Goal: Transaction & Acquisition: Book appointment/travel/reservation

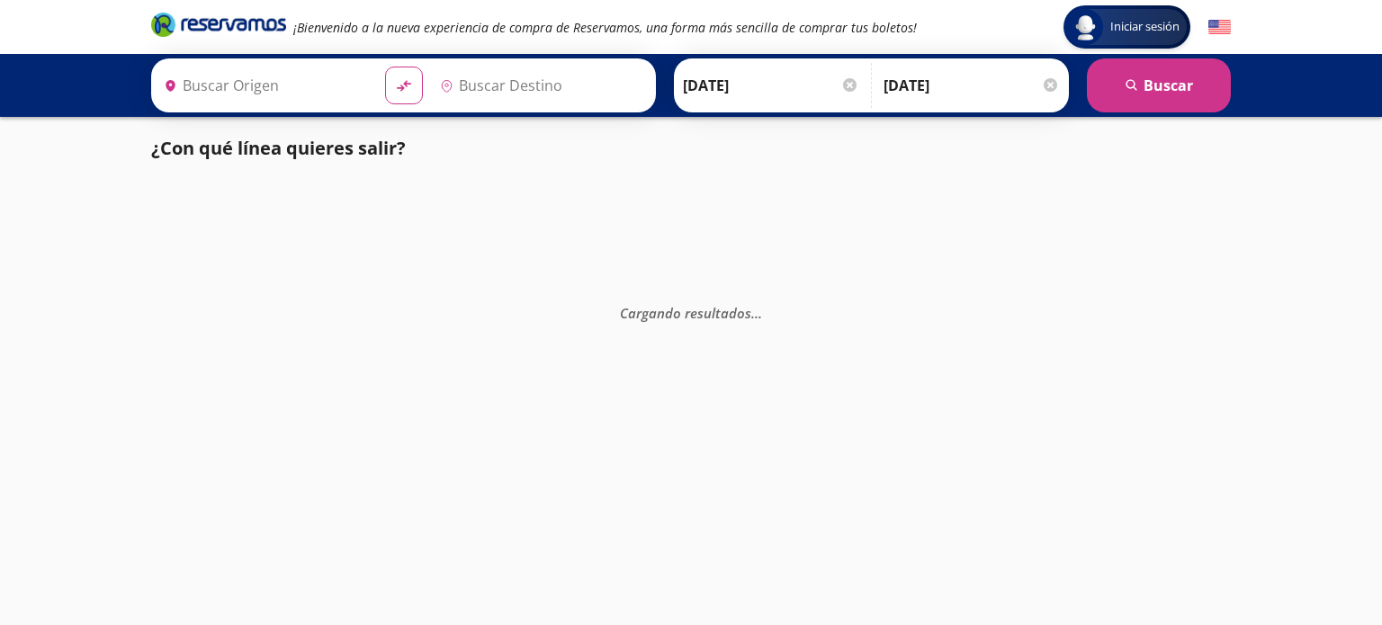
type input "[GEOGRAPHIC_DATA], [GEOGRAPHIC_DATA]"
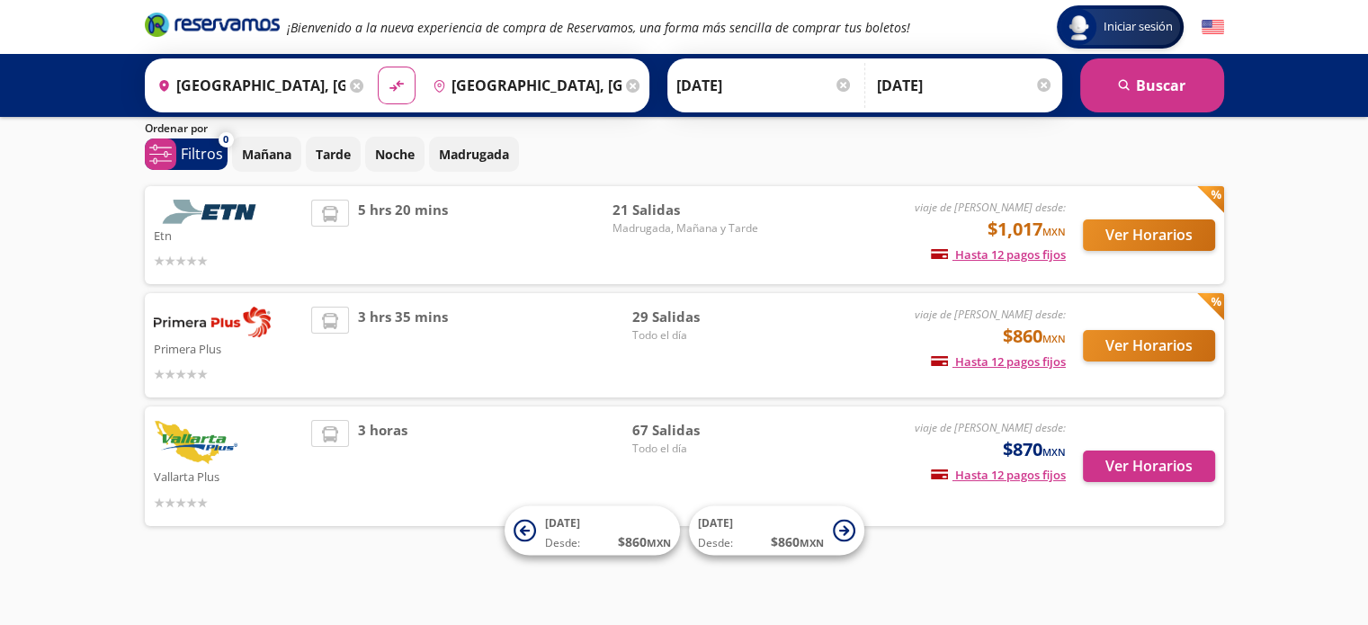
scroll to position [58, 0]
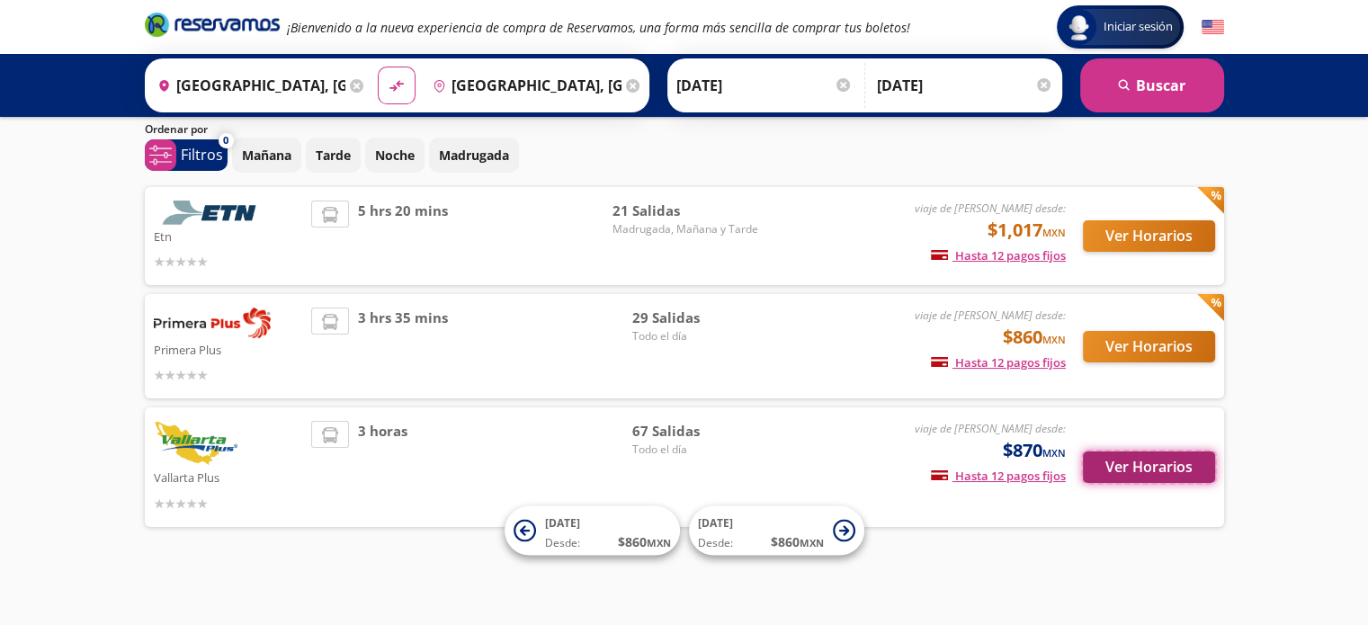
click at [1150, 462] on button "Ver Horarios" at bounding box center [1149, 467] width 132 height 31
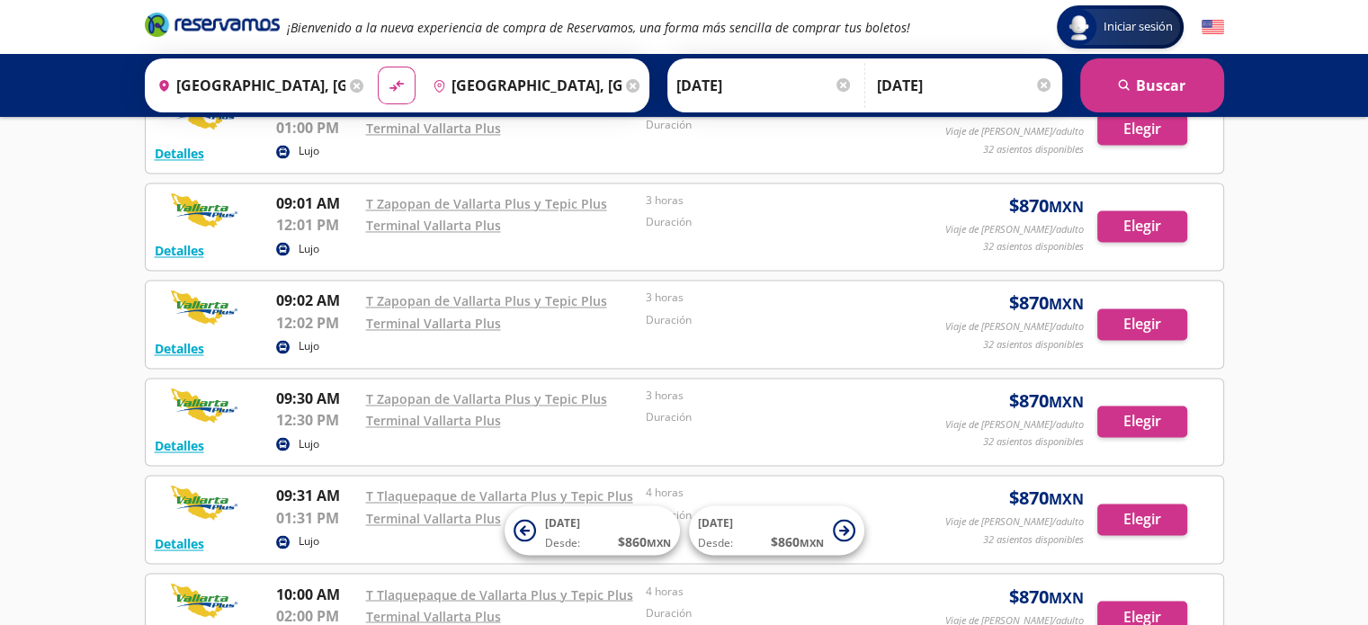
scroll to position [2953, 0]
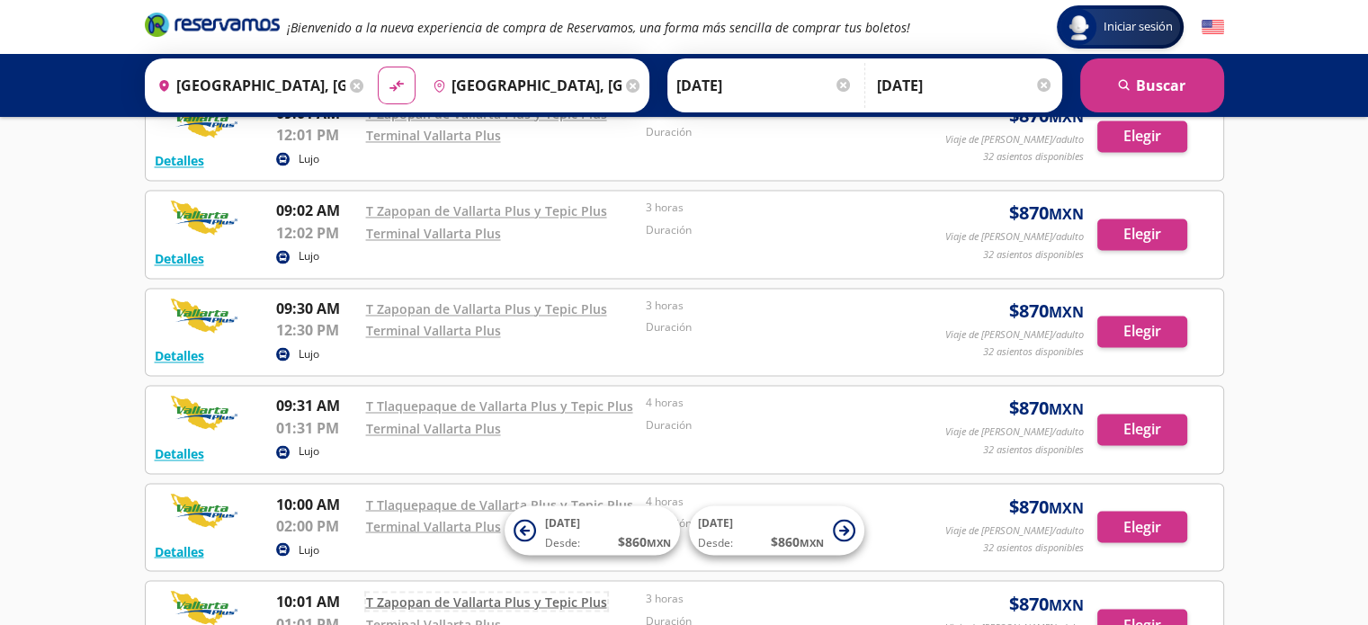
click at [553, 593] on link "T Zapopan de Vallarta Plus y Tepic Plus" at bounding box center [486, 601] width 241 height 17
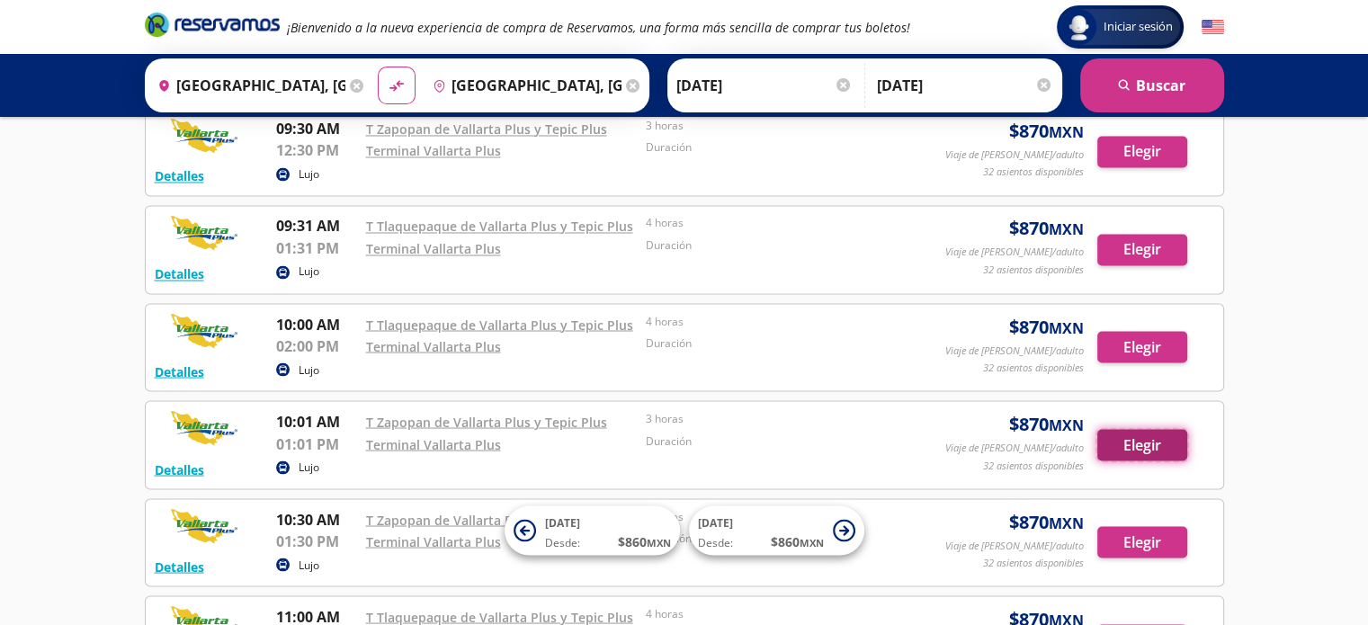
click at [1142, 431] on button "Elegir" at bounding box center [1143, 444] width 90 height 31
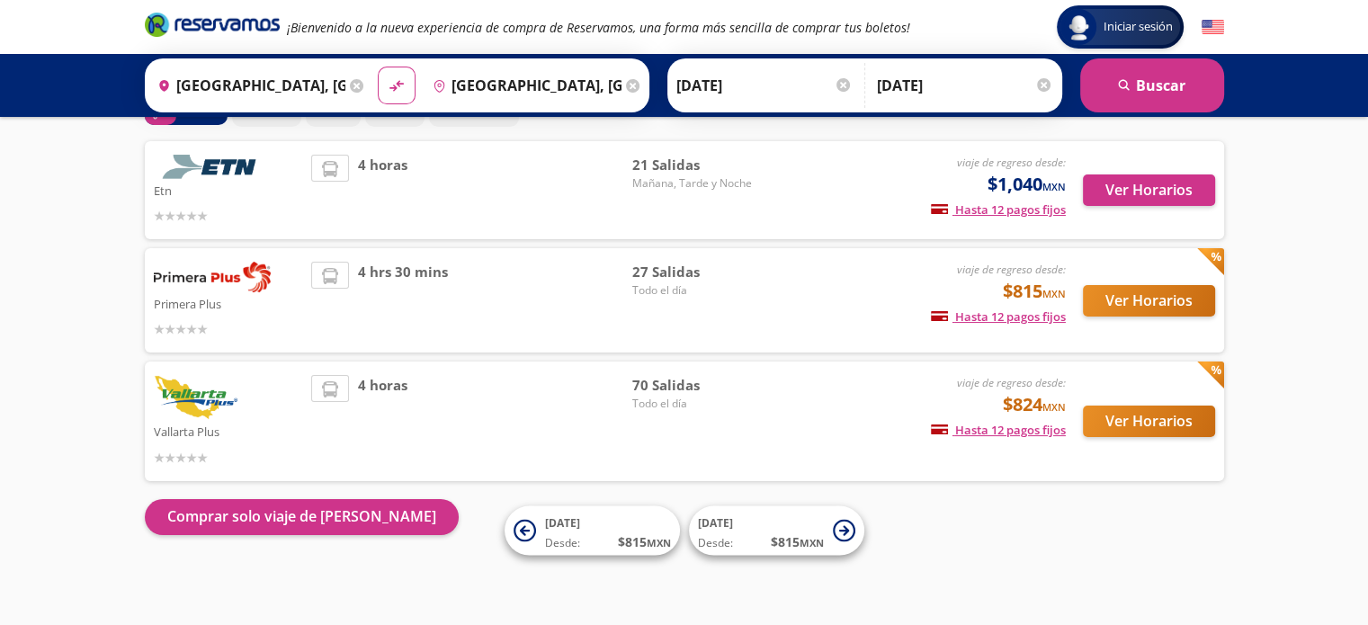
scroll to position [103, 0]
click at [1111, 430] on button "Ver Horarios" at bounding box center [1149, 422] width 132 height 31
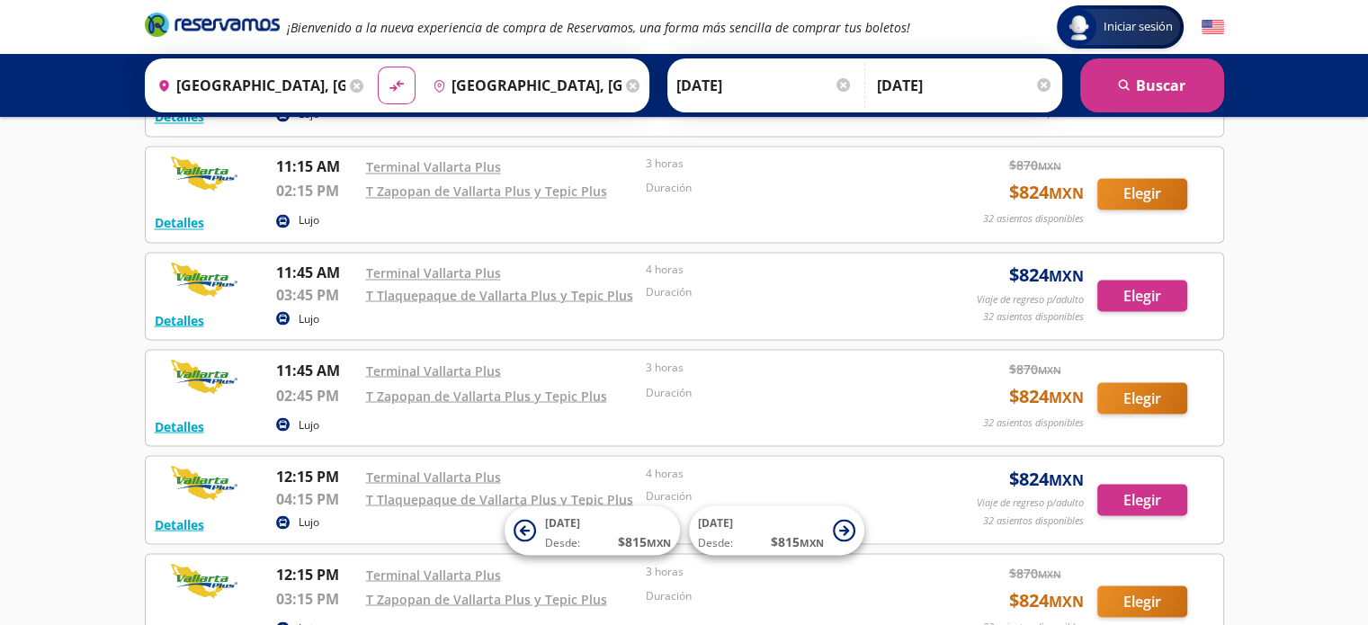
scroll to position [3221, 0]
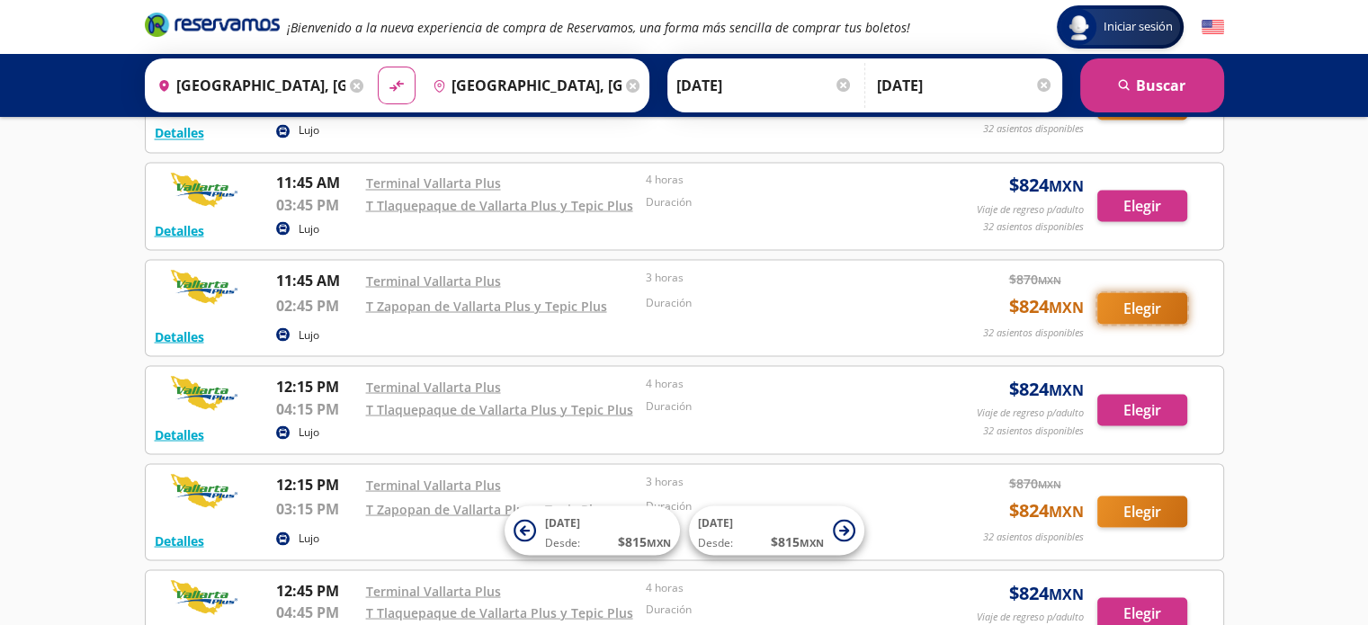
click at [1122, 295] on button "Elegir" at bounding box center [1143, 307] width 90 height 31
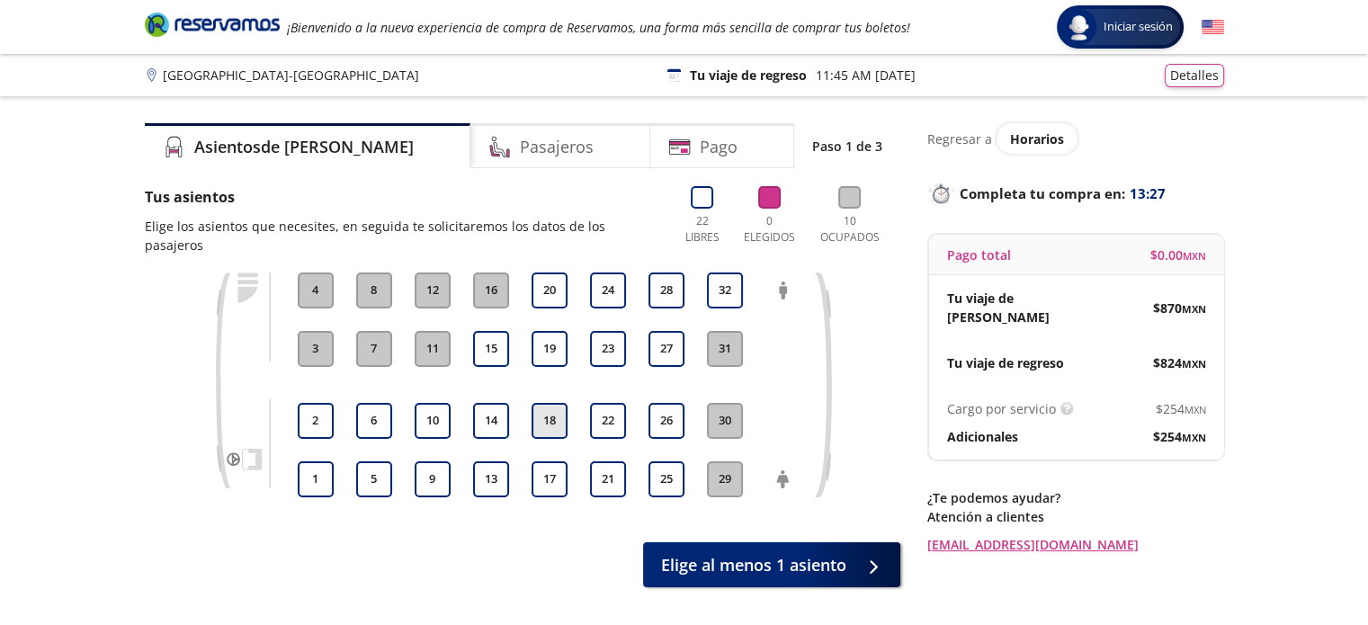
click at [542, 403] on button "18" at bounding box center [550, 421] width 36 height 36
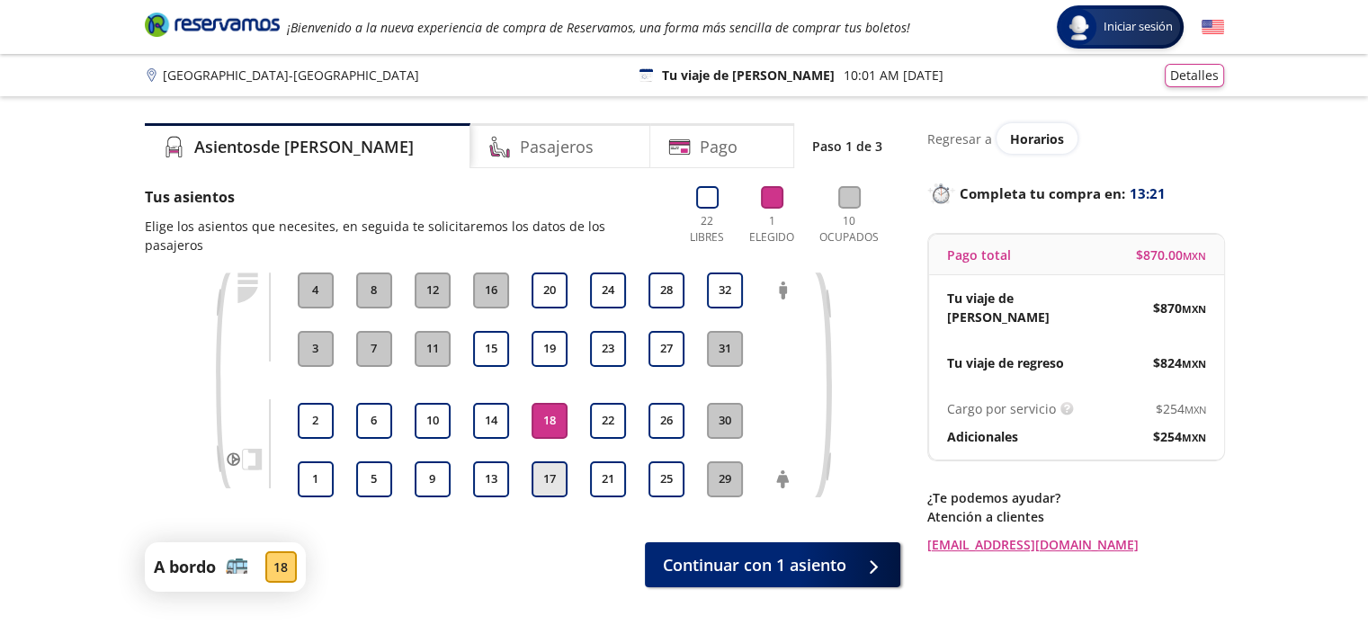
click at [543, 462] on button "17" at bounding box center [550, 480] width 36 height 36
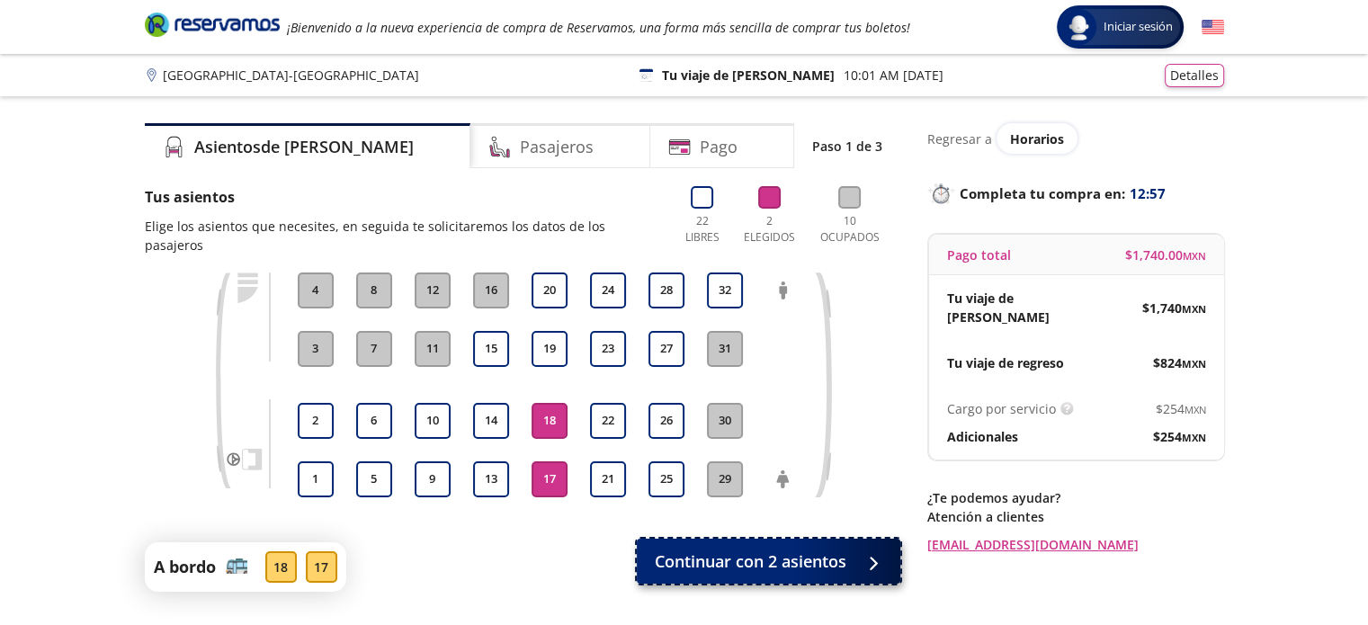
click at [784, 550] on span "Continuar con 2 asientos" at bounding box center [751, 562] width 192 height 24
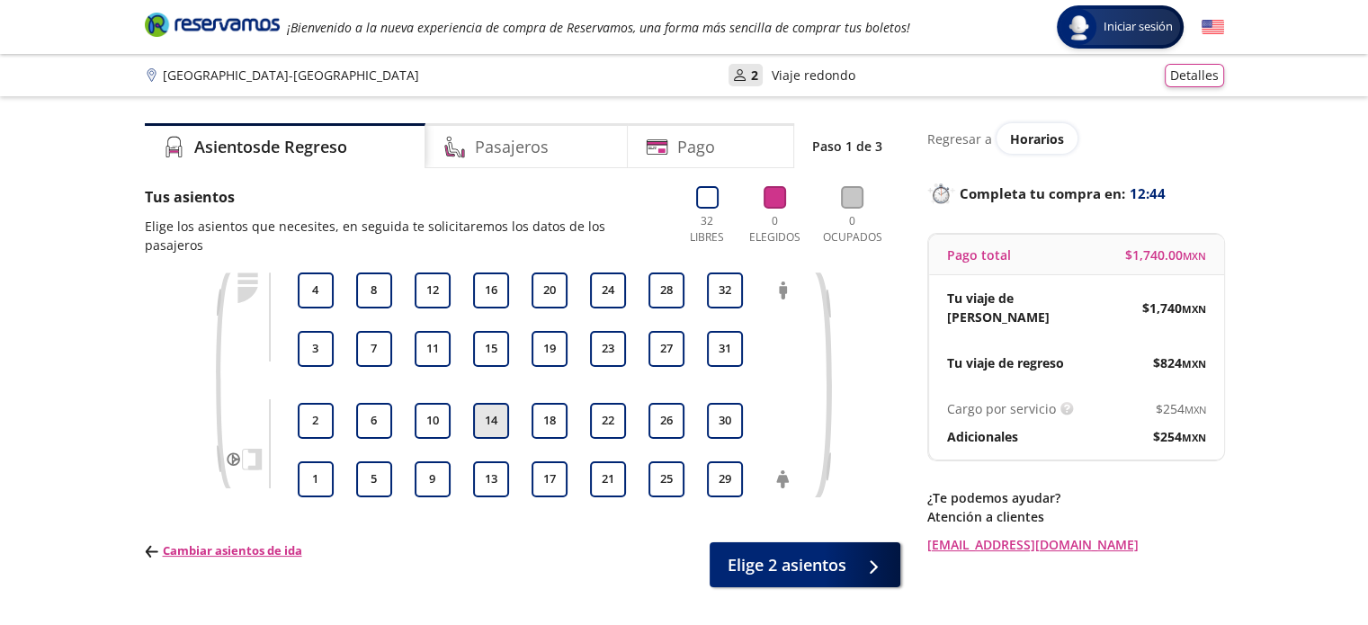
click at [489, 403] on button "14" at bounding box center [491, 421] width 36 height 36
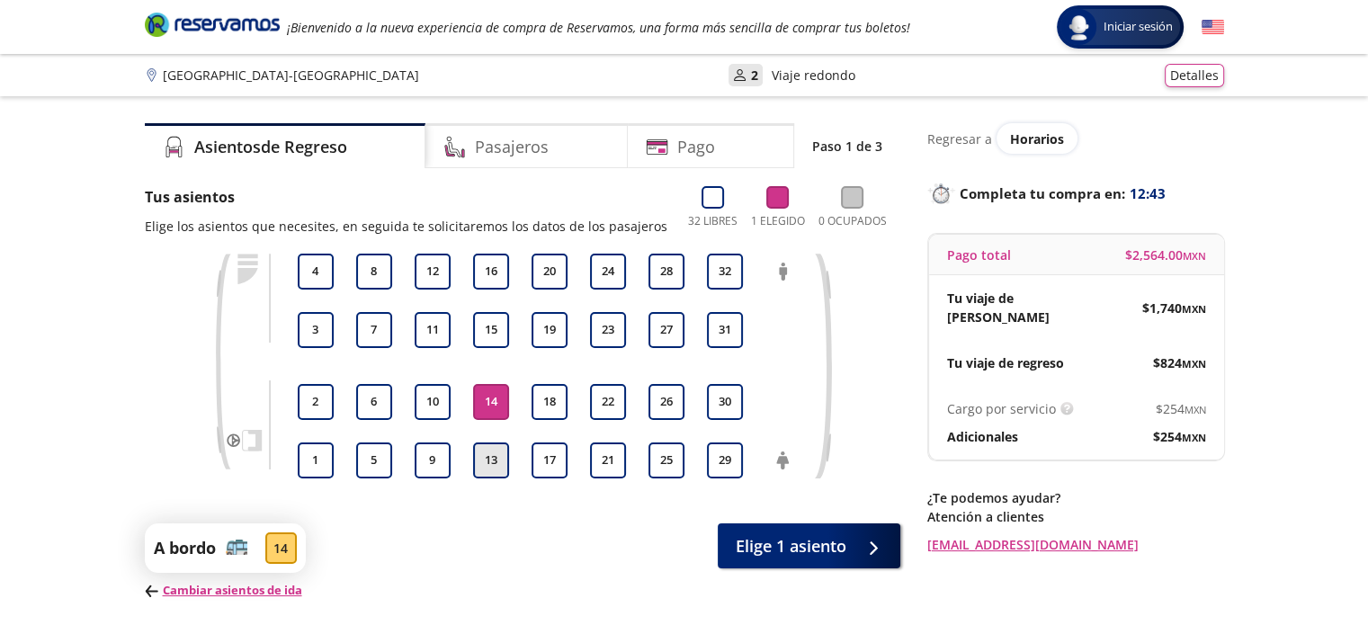
click at [488, 463] on button "13" at bounding box center [491, 461] width 36 height 36
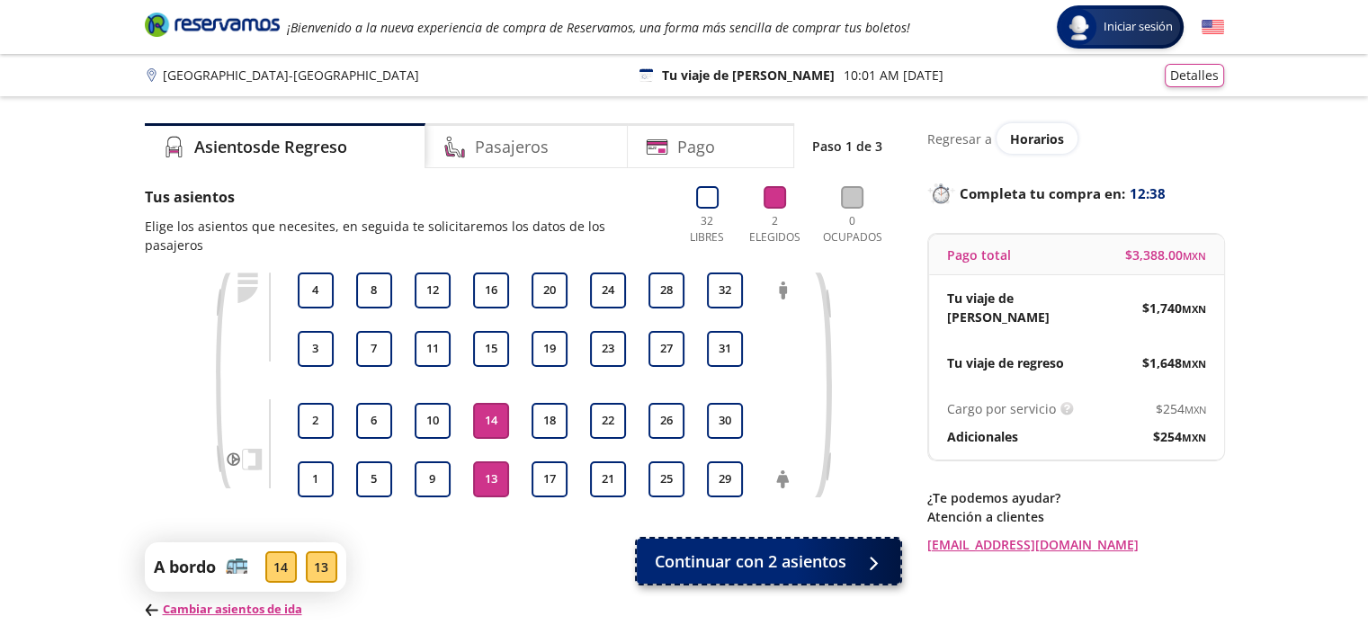
click at [770, 551] on span "Continuar con 2 asientos" at bounding box center [751, 562] width 192 height 24
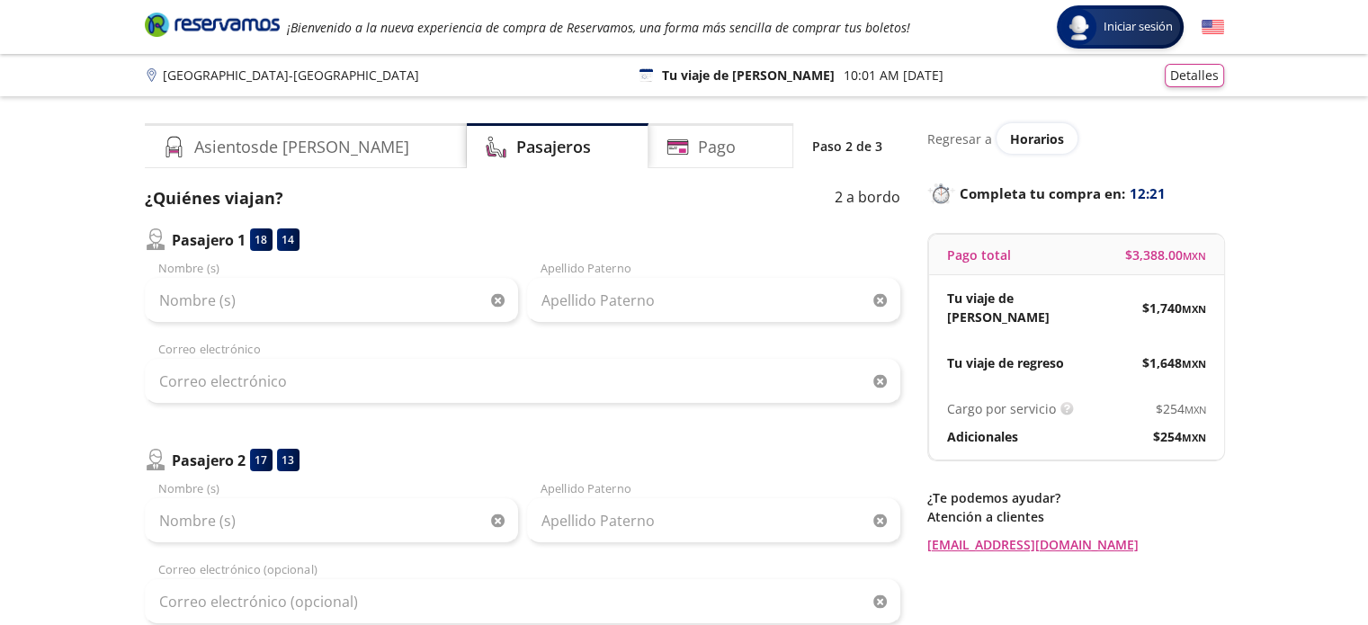
click at [396, 270] on div "Nombre (s)" at bounding box center [331, 291] width 373 height 63
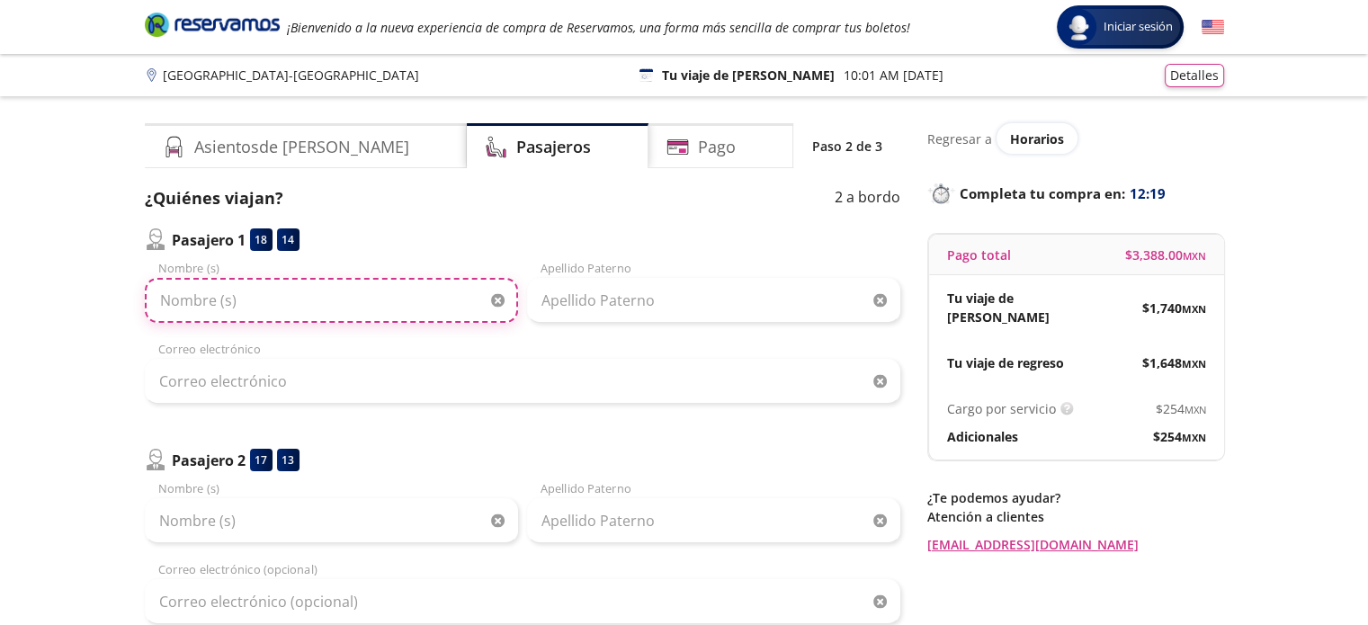
click at [239, 294] on input "Nombre (s)" at bounding box center [331, 300] width 373 height 45
type input "[PERSON_NAME][DATE]"
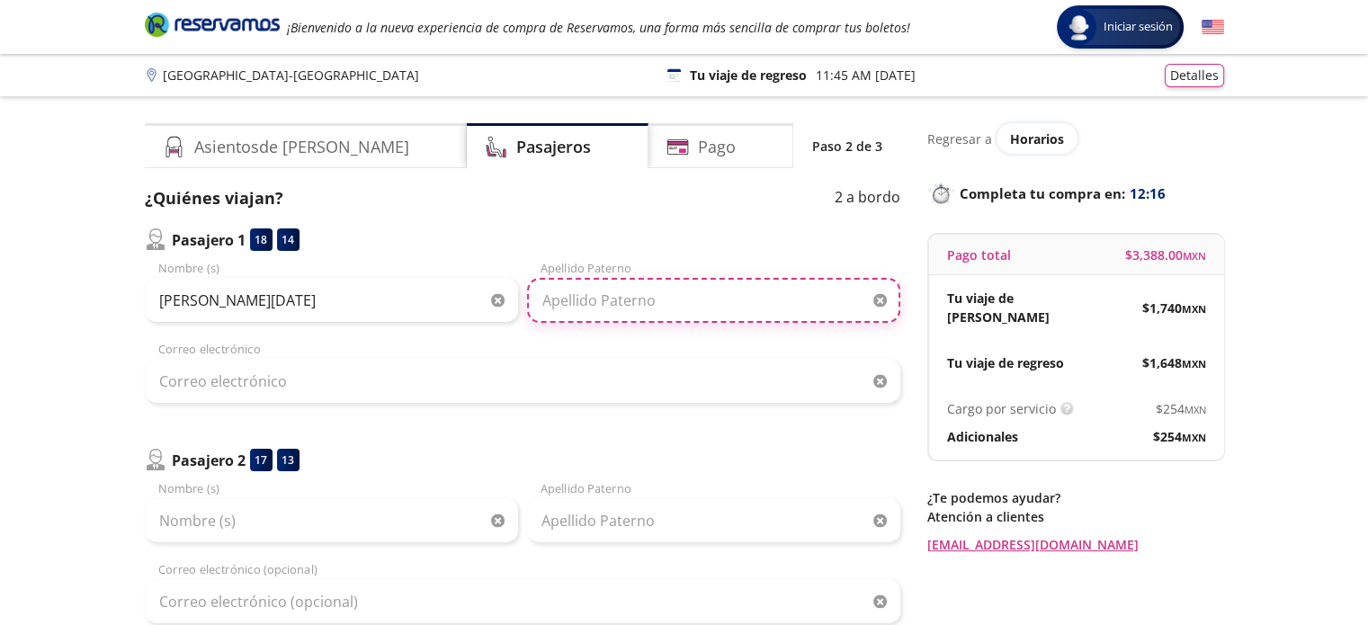
type input "[PERSON_NAME]"
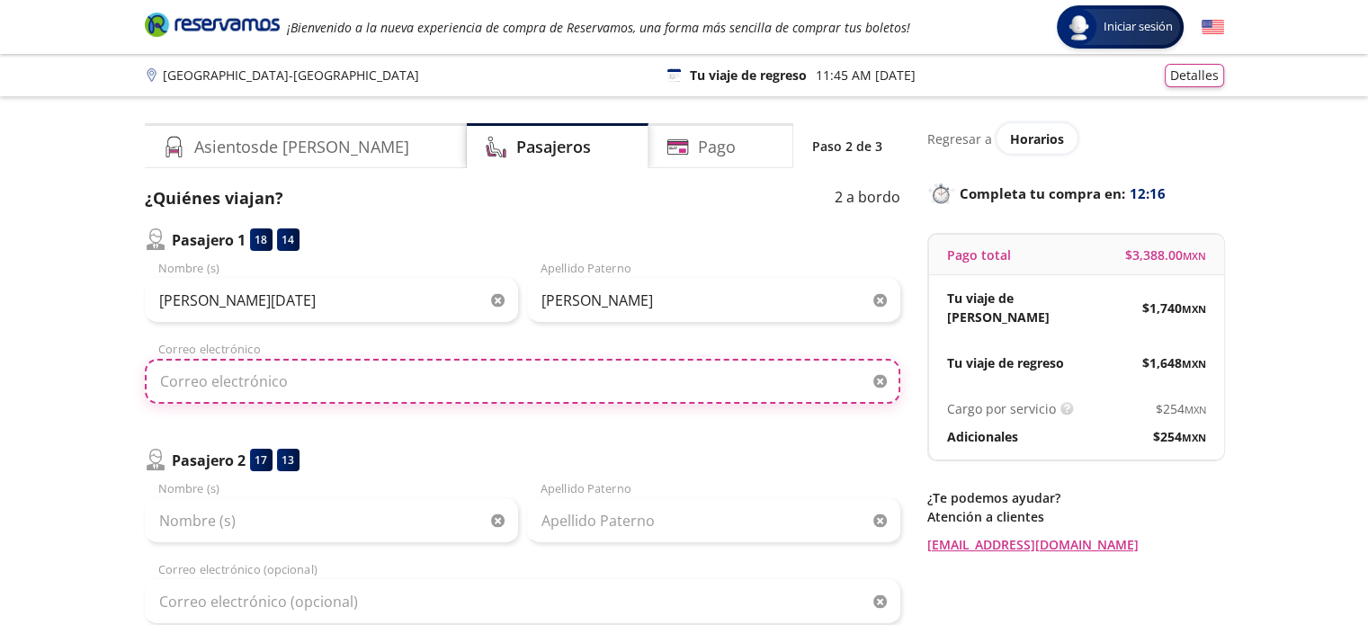
type input "[EMAIL_ADDRESS][DOMAIN_NAME]"
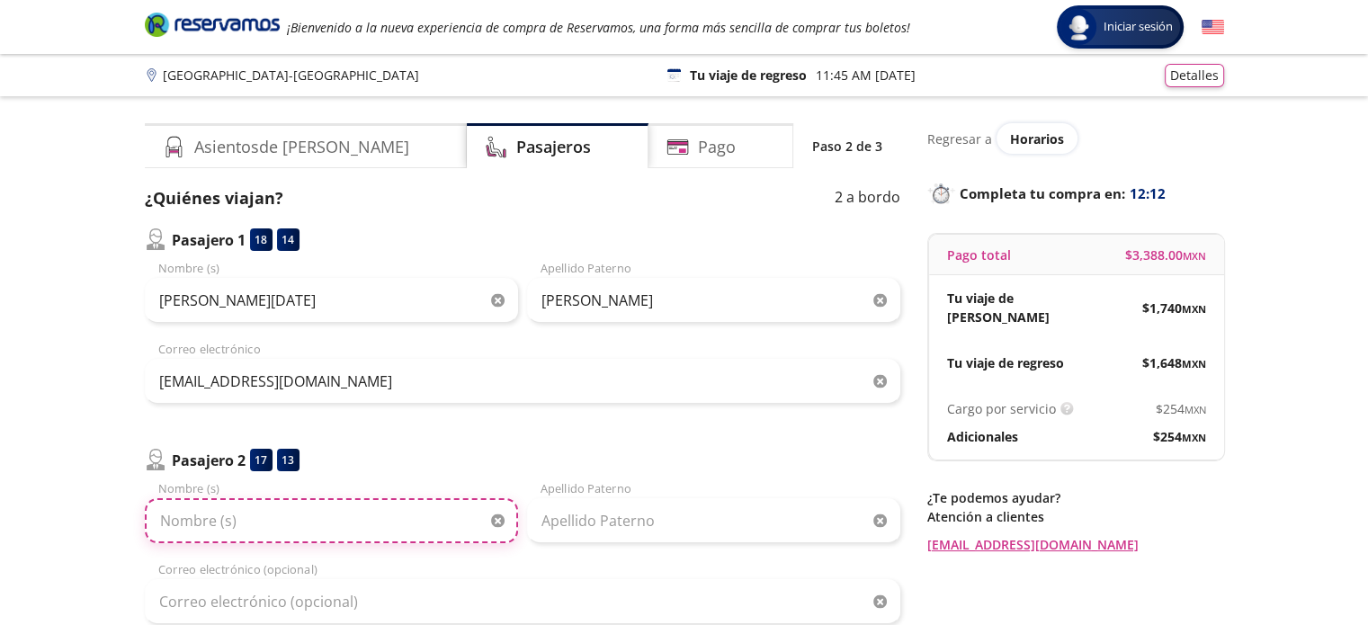
click at [349, 535] on input "Nombre (s)" at bounding box center [331, 520] width 373 height 45
type input "[PERSON_NAME]"
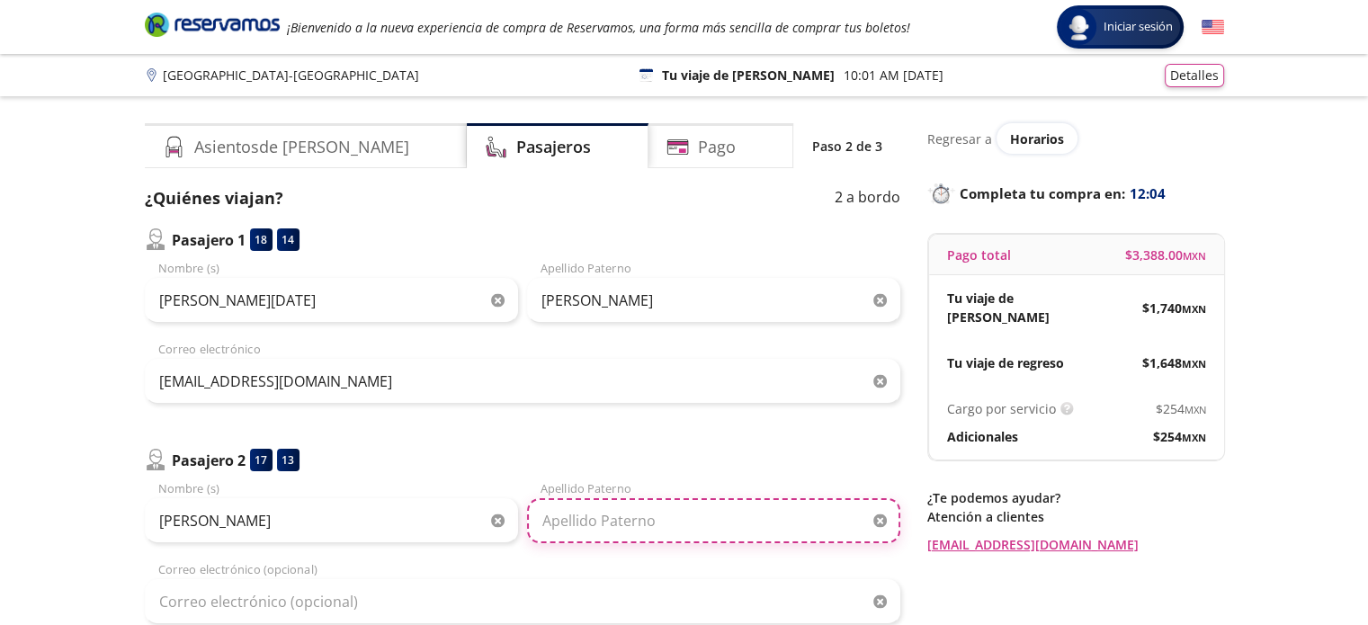
click at [784, 506] on input "Apellido Paterno" at bounding box center [713, 520] width 373 height 45
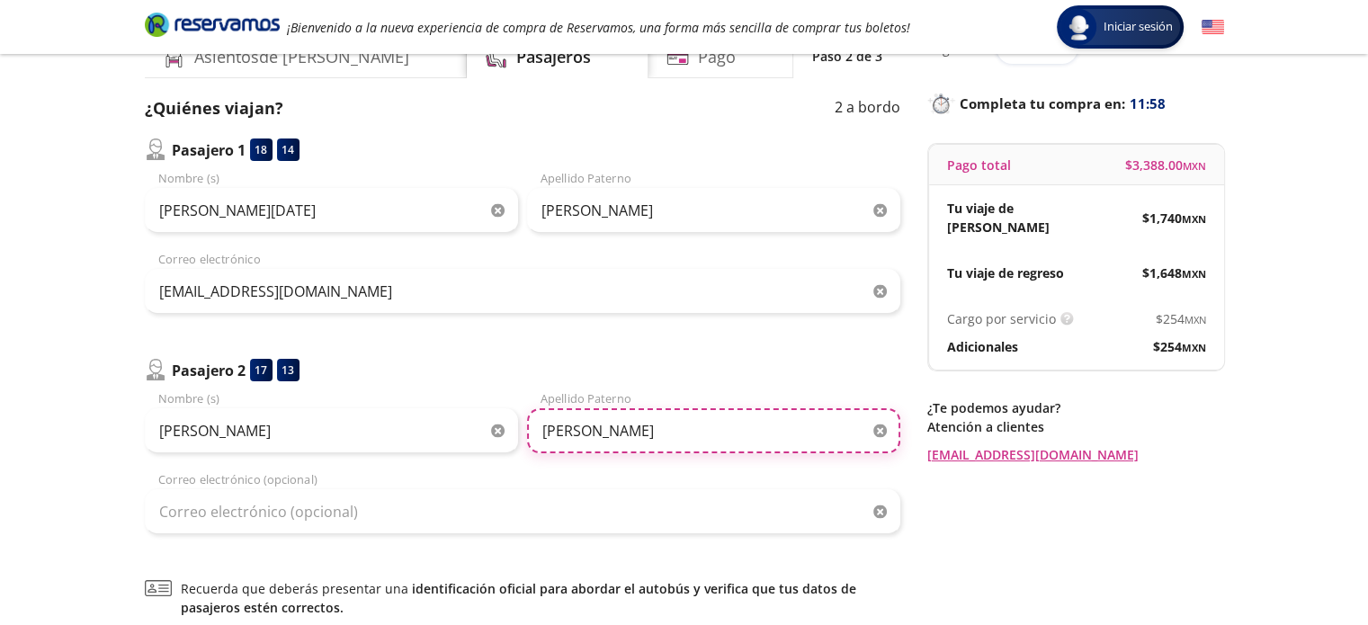
type input "[PERSON_NAME]"
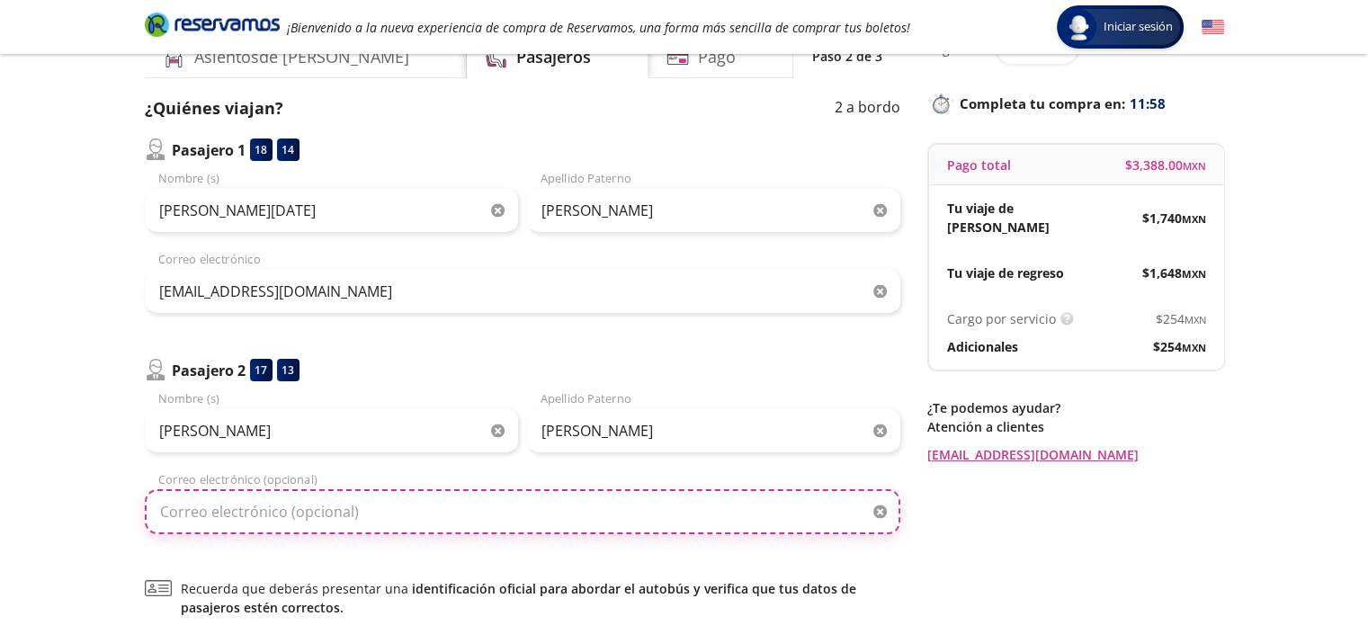
click at [597, 513] on input "Correo electrónico (opcional)" at bounding box center [523, 511] width 756 height 45
type input "[EMAIL_ADDRESS][DOMAIN_NAME]"
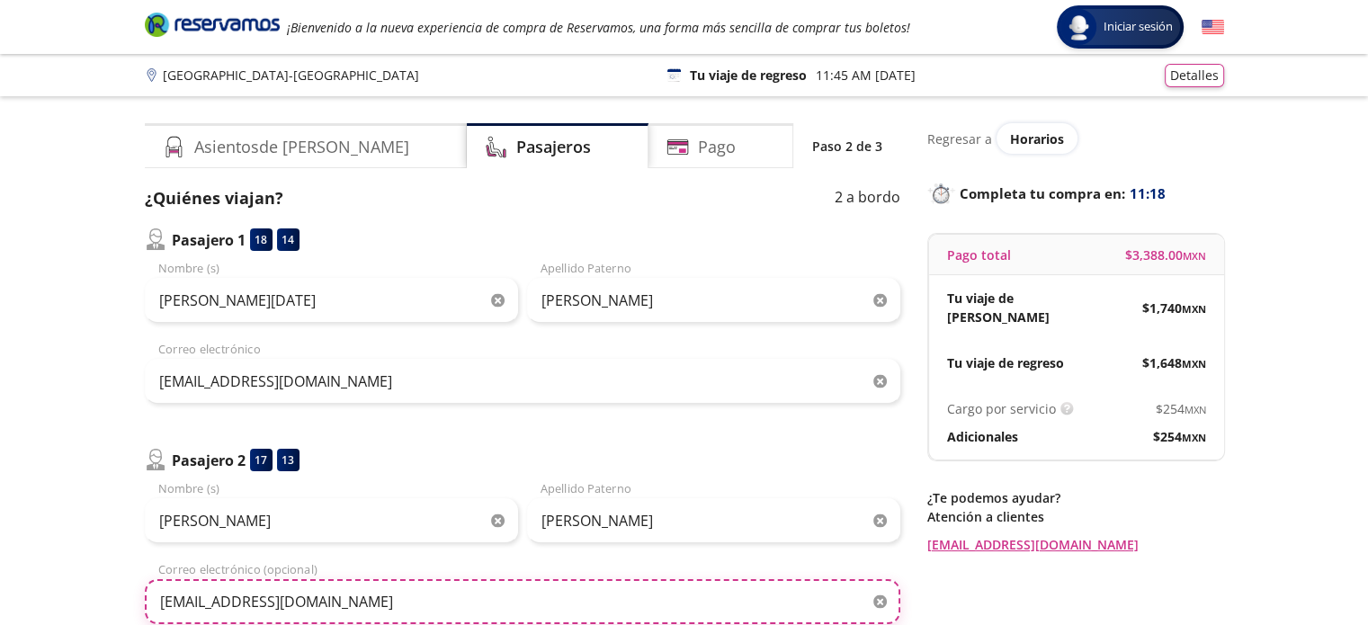
scroll to position [270, 0]
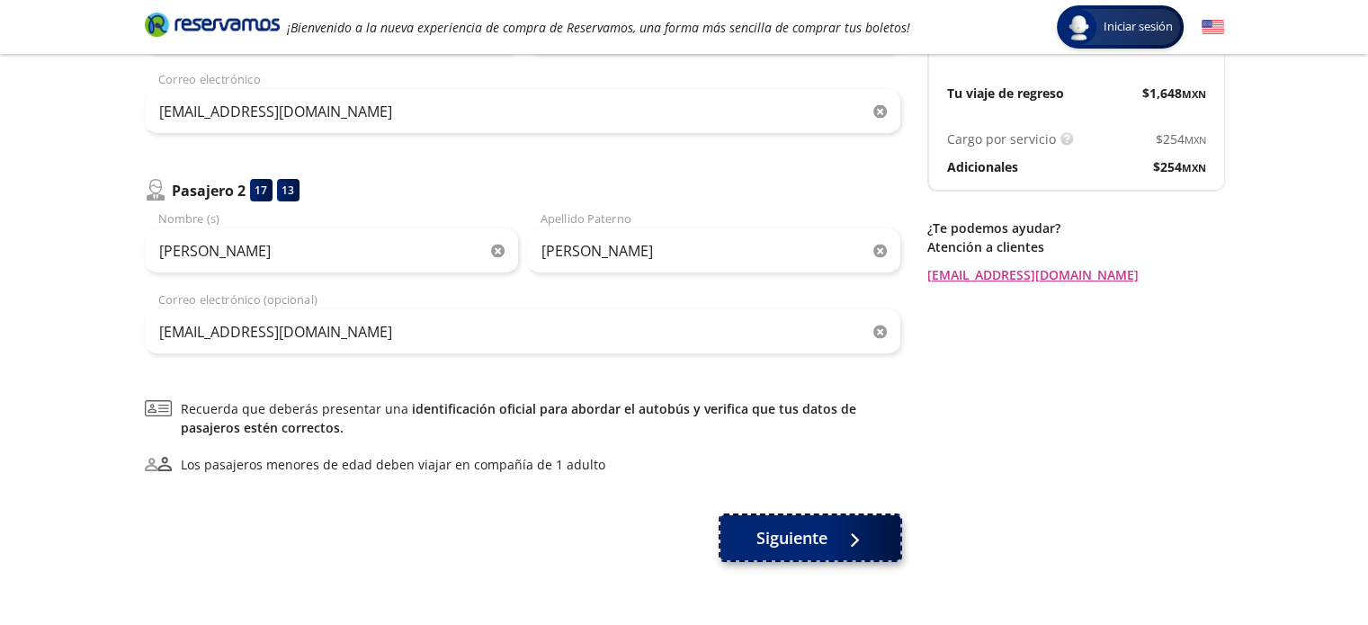
click at [826, 541] on span "Siguiente" at bounding box center [792, 538] width 71 height 24
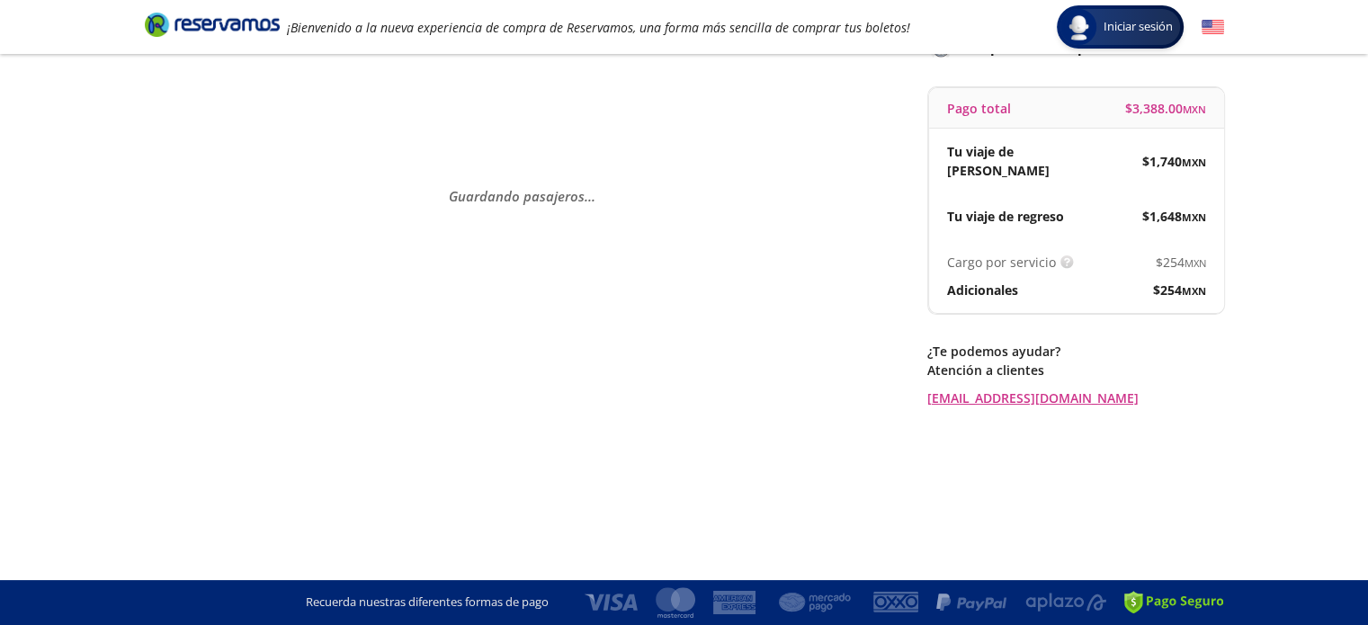
scroll to position [0, 0]
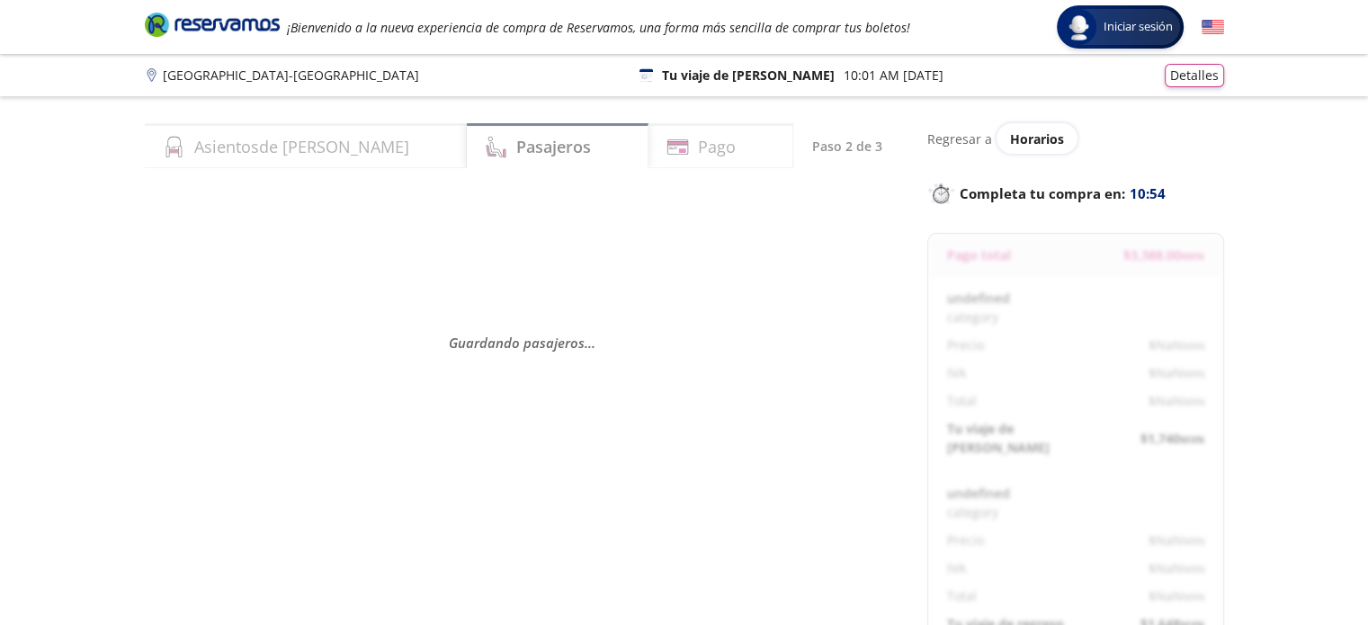
select select "MX"
